Goal: Check status: Check status

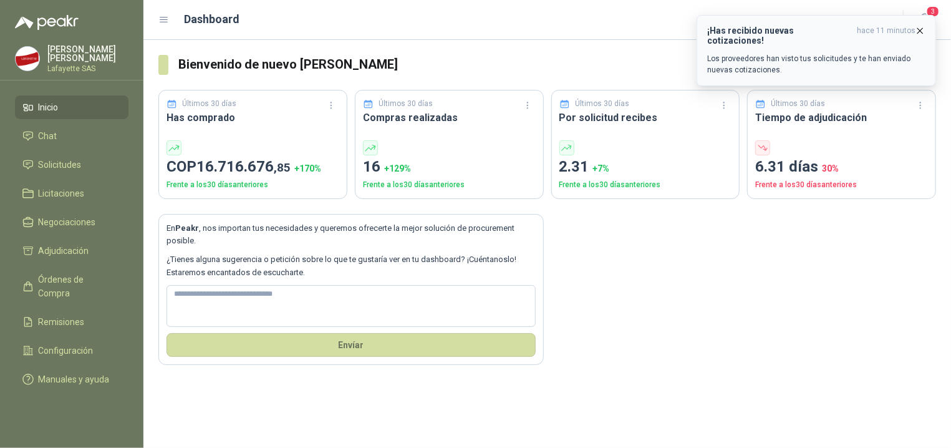
click at [772, 53] on p "Los proveedores han visto tus solicitudes y te han enviado nuevas cotizaciones." at bounding box center [816, 64] width 218 height 22
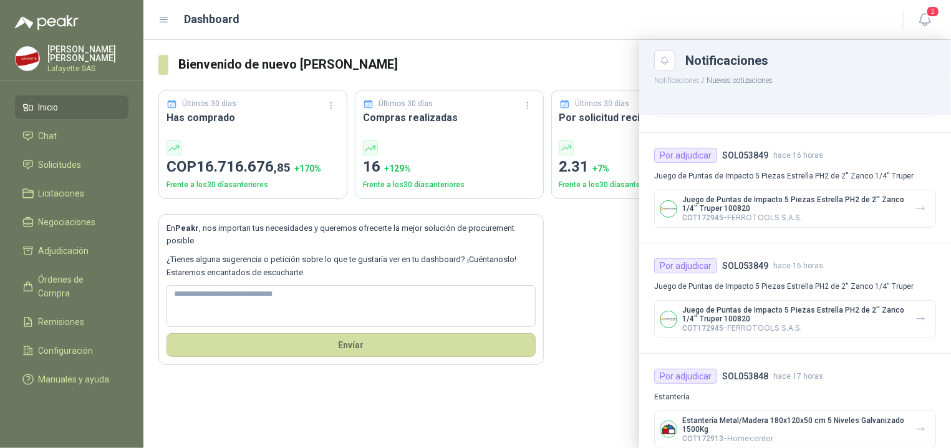
scroll to position [438, 0]
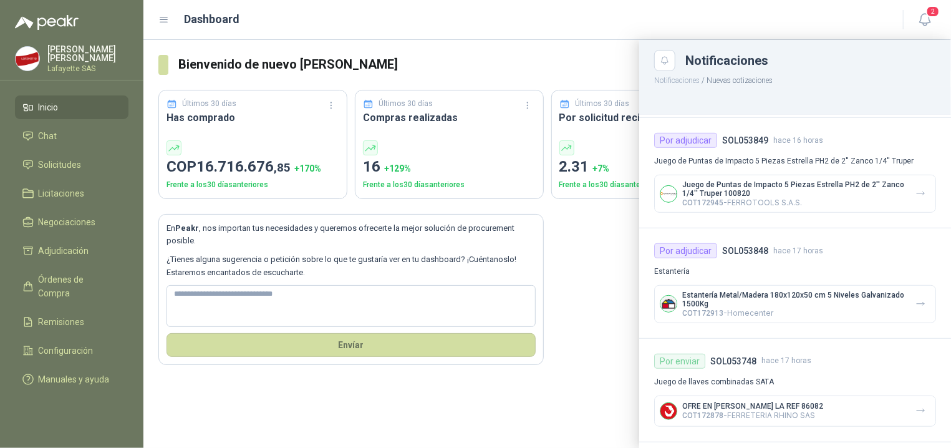
drag, startPoint x: 527, startPoint y: 424, endPoint x: 369, endPoint y: 372, distance: 165.9
click at [526, 424] on div at bounding box center [547, 244] width 808 height 408
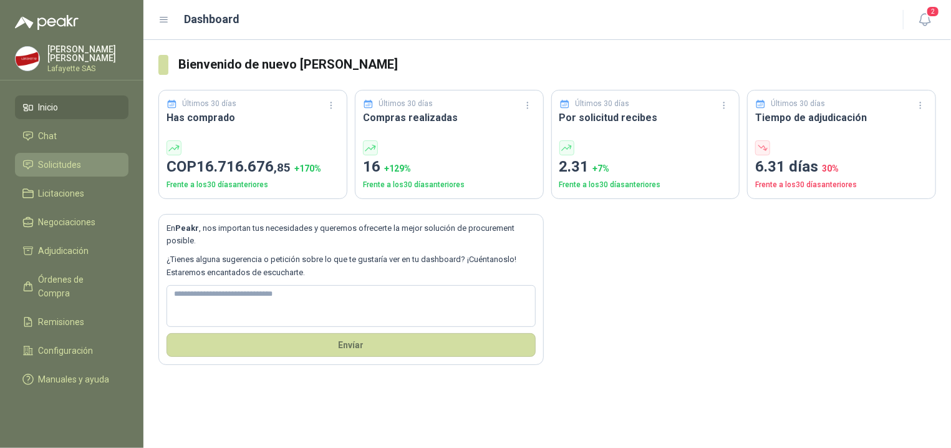
click at [76, 165] on span "Solicitudes" at bounding box center [60, 165] width 43 height 14
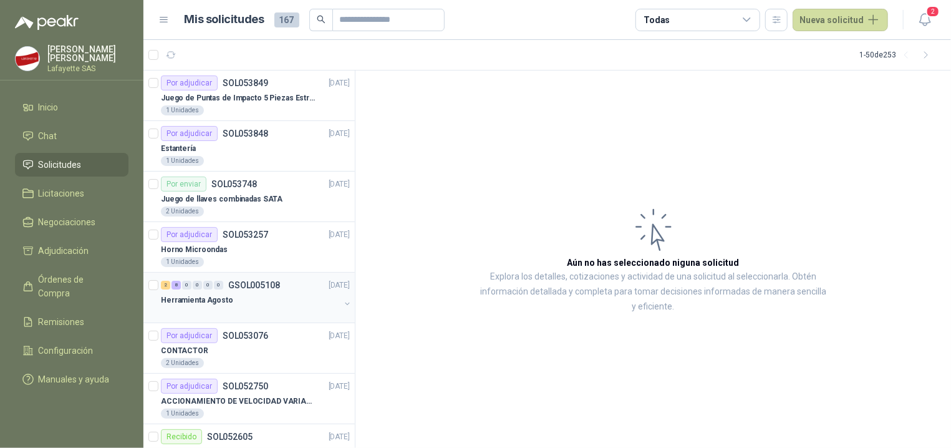
click at [254, 299] on div "Herramienta Agosto" at bounding box center [250, 300] width 179 height 15
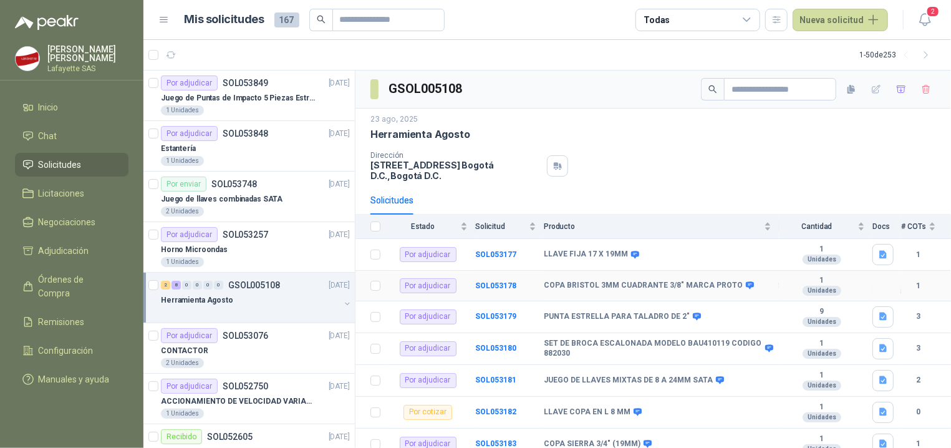
scroll to position [129, 0]
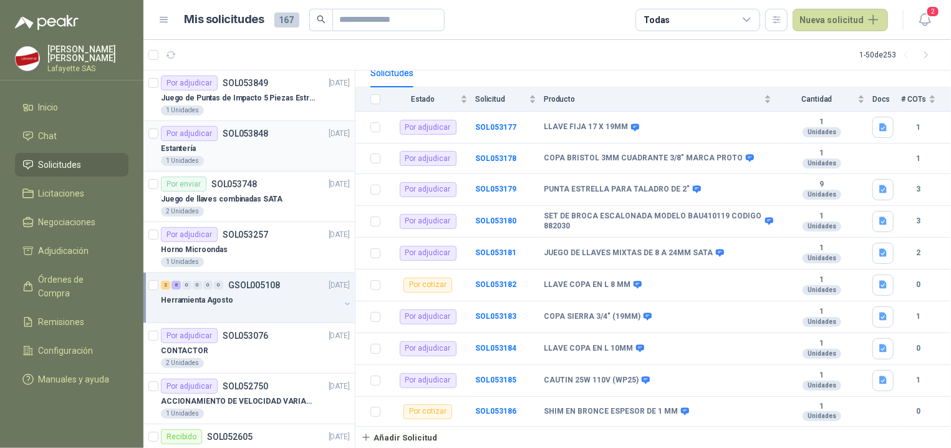
click at [214, 145] on div "Estantería" at bounding box center [255, 148] width 189 height 15
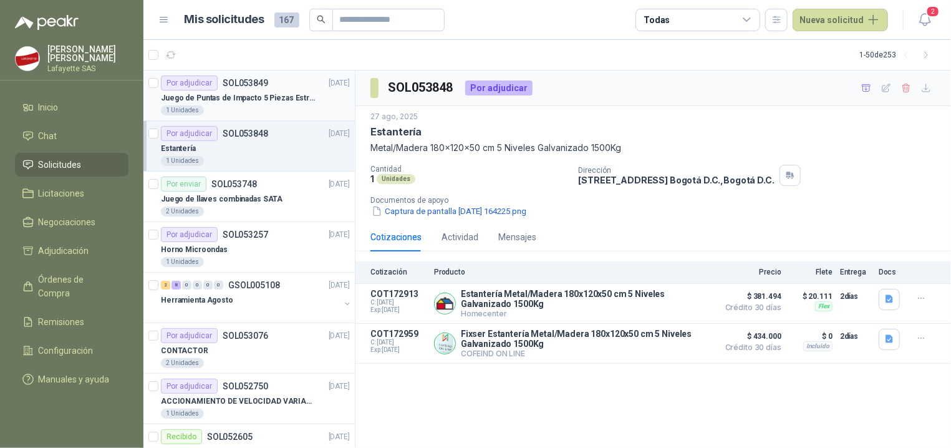
click at [218, 103] on p "Juego de Puntas de Impacto 5 Piezas Estrella PH2 de 2'' Zanco 1/4'' Truper" at bounding box center [238, 98] width 155 height 12
